Goal: Transaction & Acquisition: Purchase product/service

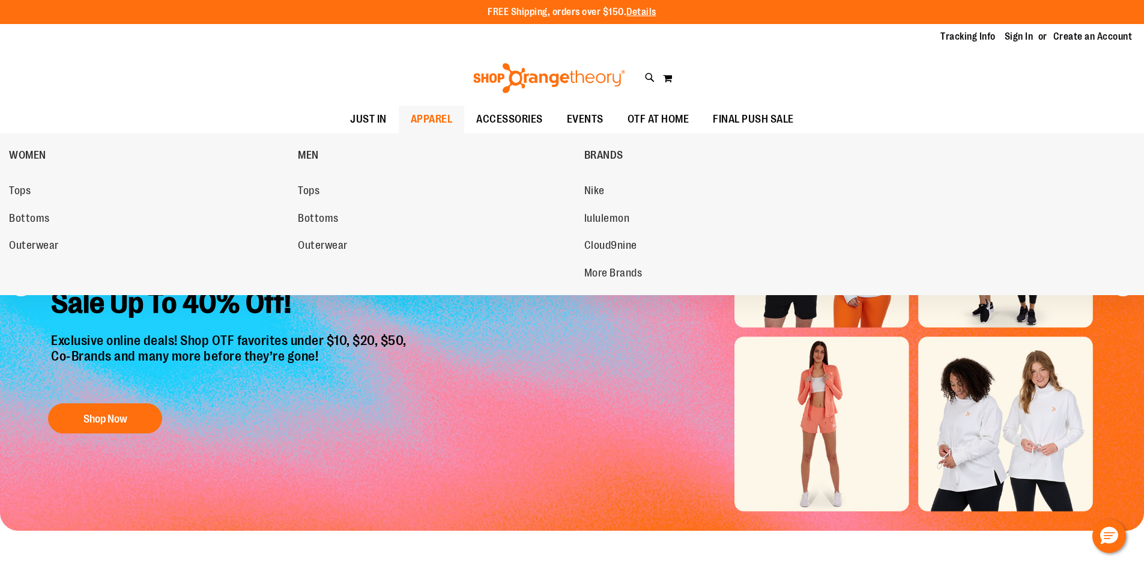
type input "**********"
click at [424, 110] on span "APPAREL" at bounding box center [432, 119] width 42 height 27
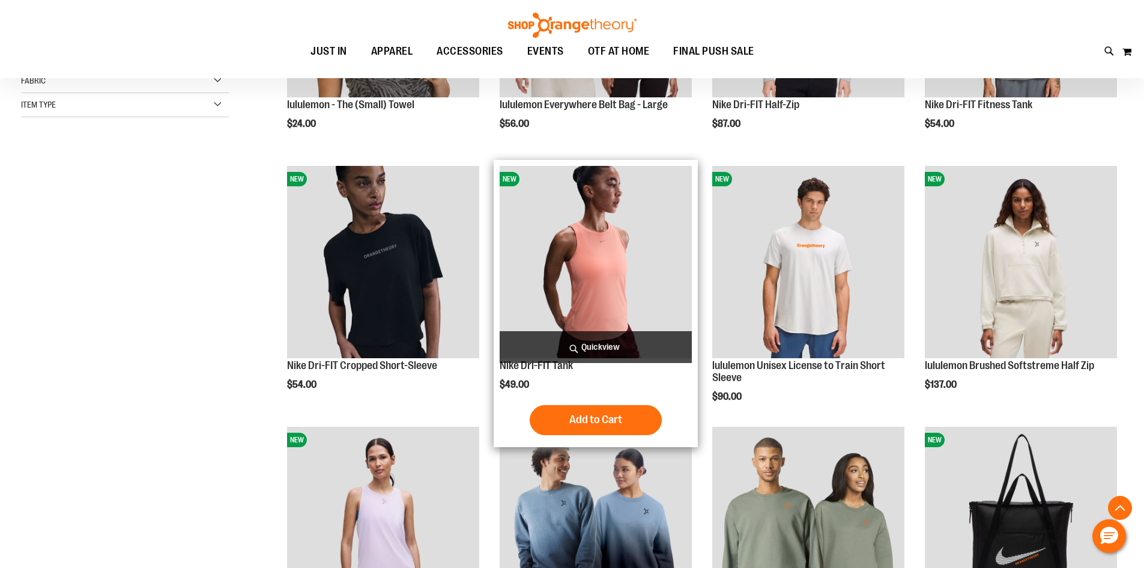
scroll to position [360, 0]
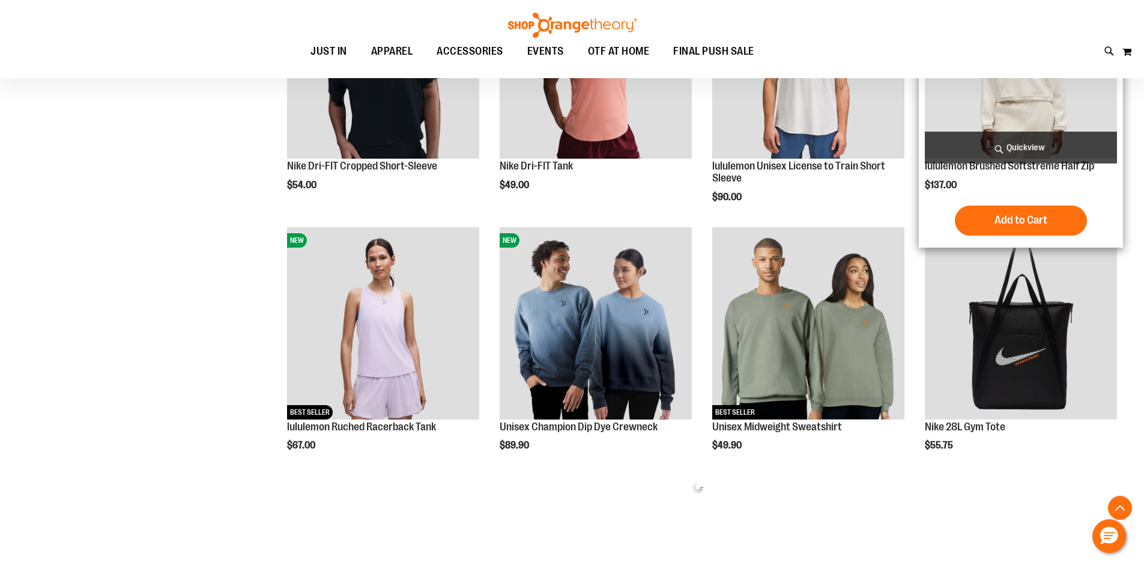
scroll to position [540, 0]
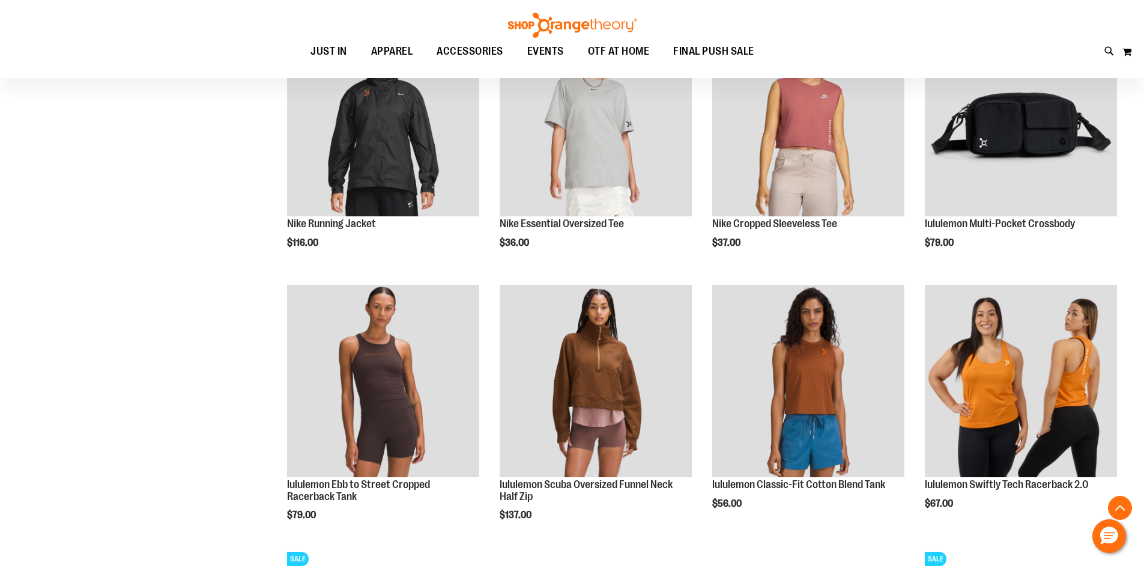
scroll to position [1801, 0]
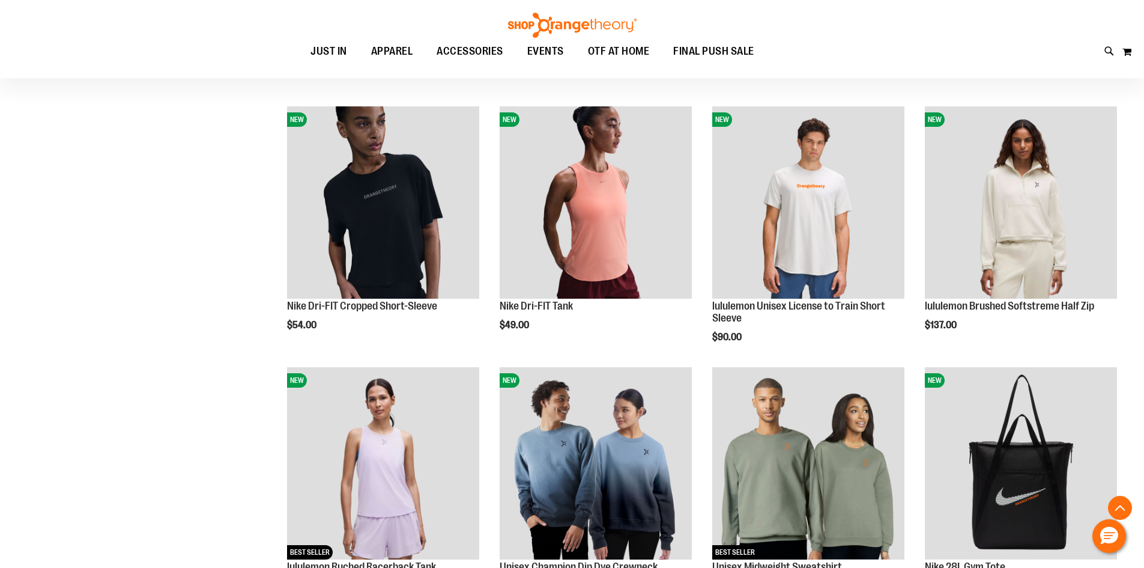
scroll to position [420, 0]
